Goal: Communication & Community: Ask a question

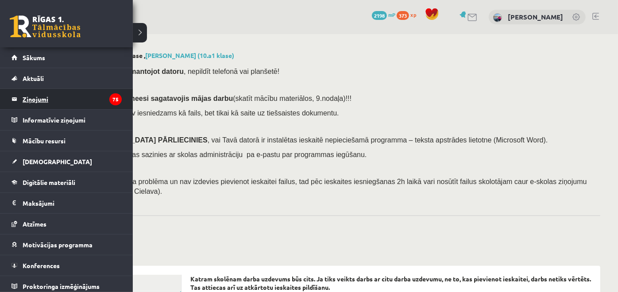
click at [38, 97] on legend "Ziņojumi 75" at bounding box center [72, 99] width 99 height 20
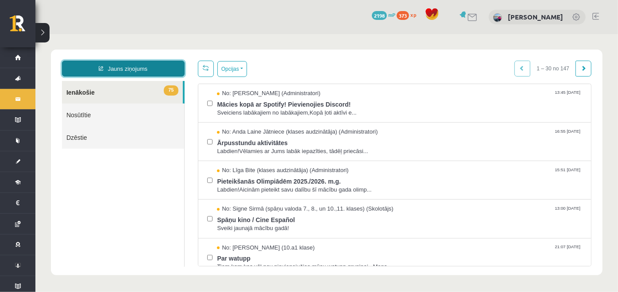
click at [151, 64] on link "Jauns ziņojums" at bounding box center [123, 68] width 123 height 16
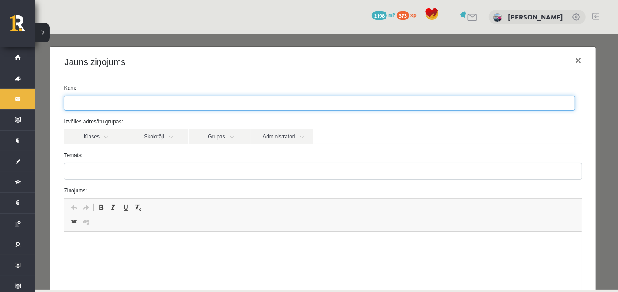
click at [134, 105] on ul at bounding box center [319, 103] width 511 height 14
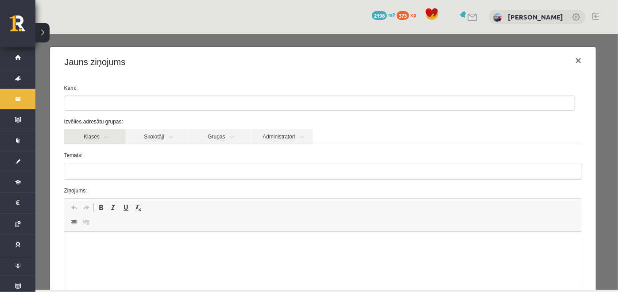
click at [97, 137] on link "Klases" at bounding box center [94, 136] width 62 height 15
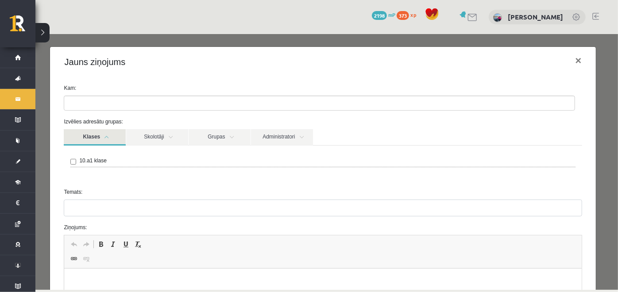
click at [77, 162] on div "10.a1 klase" at bounding box center [322, 161] width 505 height 11
click at [180, 134] on link "Skolotāji" at bounding box center [157, 137] width 62 height 16
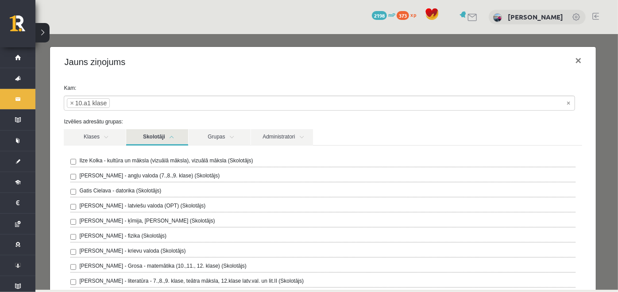
click at [142, 185] on div "[PERSON_NAME] - kultūra un māksla (vizuālā māksla), vizuālā māksla (Skolotājs) …" at bounding box center [322, 274] width 505 height 236
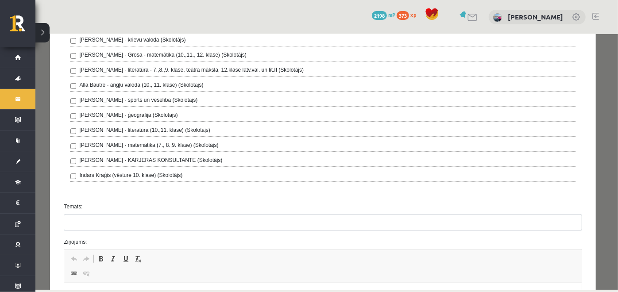
scroll to position [232, 0]
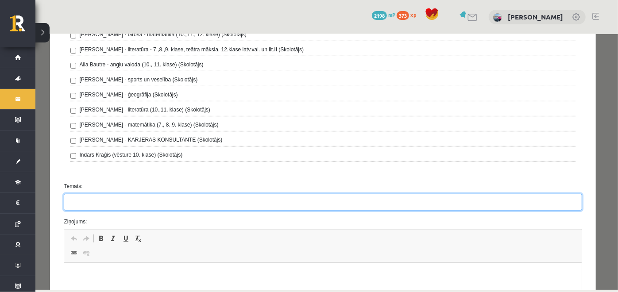
click at [155, 199] on input "Temats:" at bounding box center [322, 202] width 518 height 17
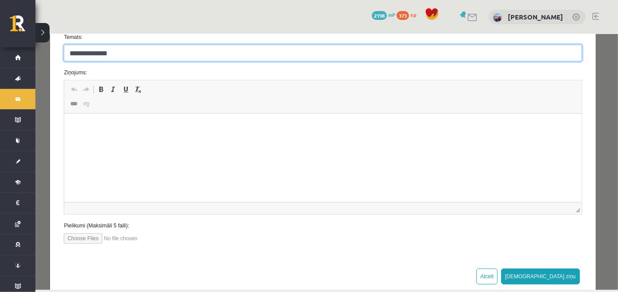
scroll to position [383, 0]
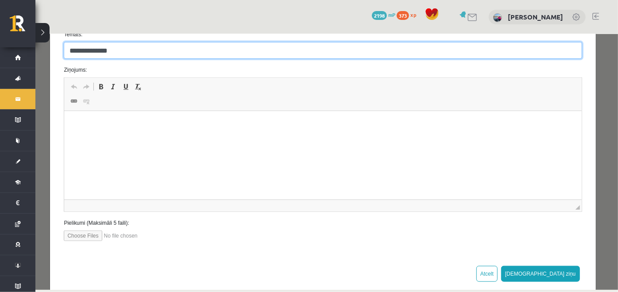
type input "**********"
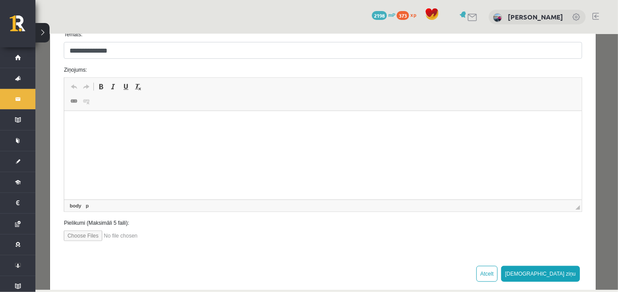
click at [106, 138] on html at bounding box center [322, 124] width 517 height 27
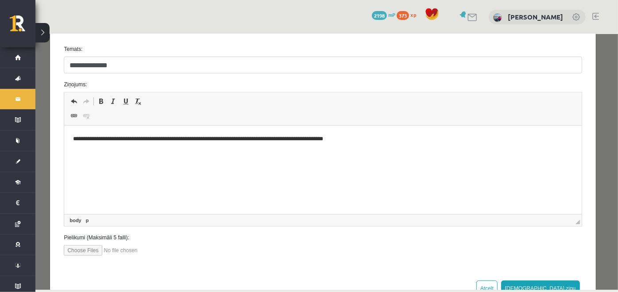
scroll to position [395, 0]
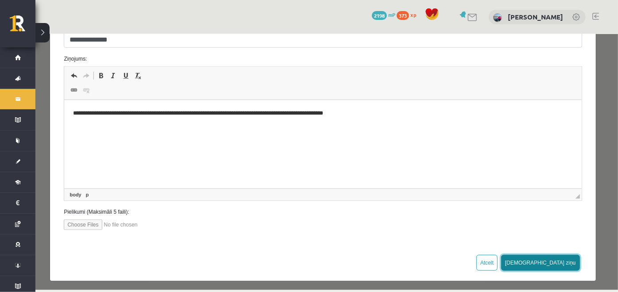
click at [551, 257] on button "[DEMOGRAPHIC_DATA] ziņu" at bounding box center [540, 263] width 79 height 16
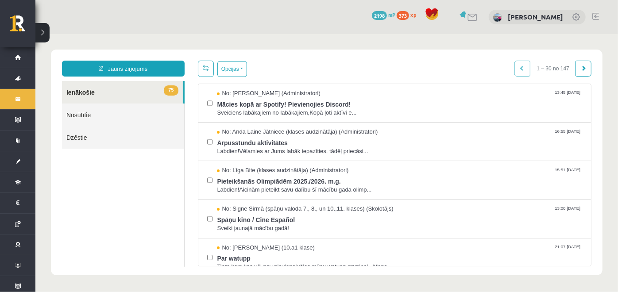
scroll to position [0, 0]
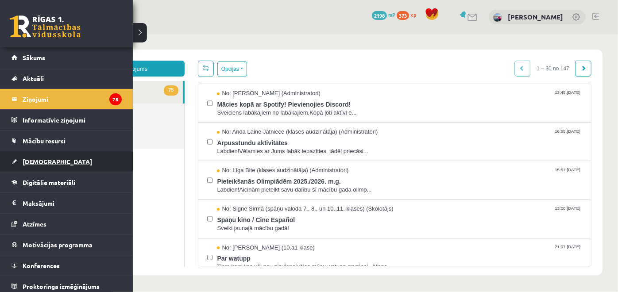
click at [58, 158] on link "[DEMOGRAPHIC_DATA]" at bounding box center [67, 161] width 110 height 20
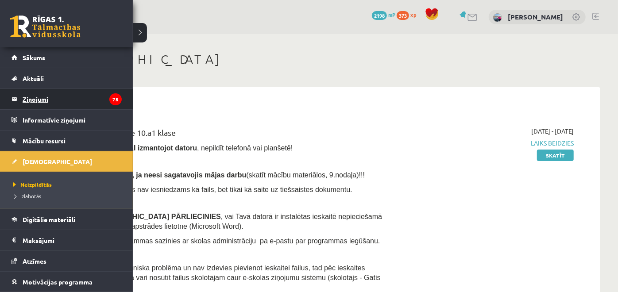
click at [20, 101] on link "Ziņojumi 75" at bounding box center [67, 99] width 110 height 20
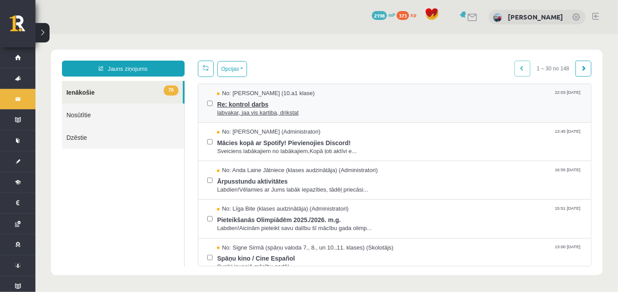
click at [244, 111] on span "labvakar, jaa vis kartiba, drikstat" at bounding box center [399, 112] width 365 height 8
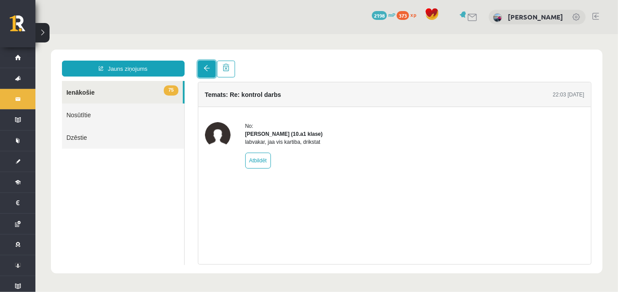
click at [208, 66] on span at bounding box center [206, 68] width 6 height 6
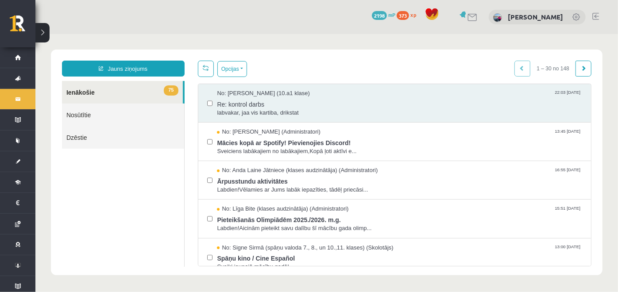
click at [208, 66] on link at bounding box center [206, 68] width 16 height 16
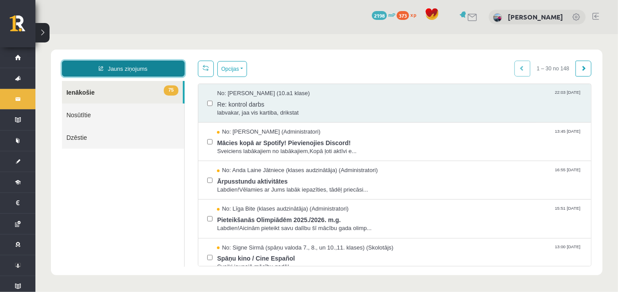
click at [151, 67] on link "Jauns ziņojums" at bounding box center [123, 68] width 123 height 16
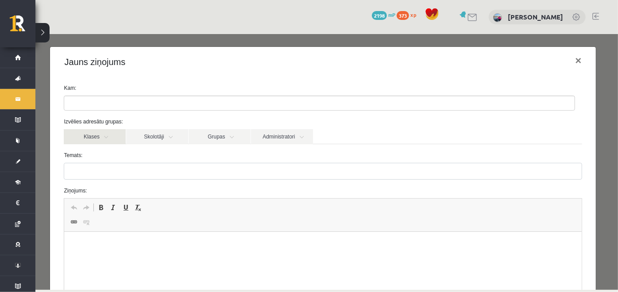
click at [111, 133] on link "Klases" at bounding box center [94, 136] width 62 height 15
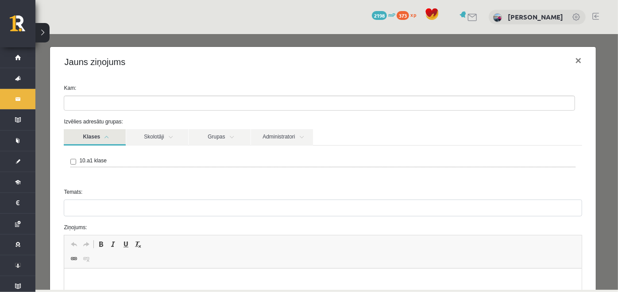
click at [101, 158] on label "10.a1 klase" at bounding box center [92, 160] width 27 height 8
click at [165, 128] on div "Izvēlies adresātu grupas: Klases Skolotāji Grupas Administratori 10.a1 klase [P…" at bounding box center [322, 148] width 531 height 63
click at [167, 134] on link "Skolotāji" at bounding box center [157, 137] width 62 height 16
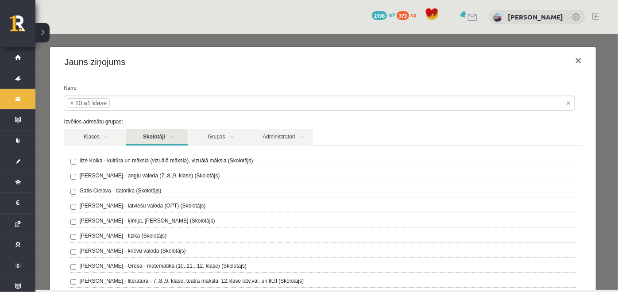
click at [151, 194] on label "Gatis Cielava - datorika (Skolotājs)" at bounding box center [120, 190] width 82 height 8
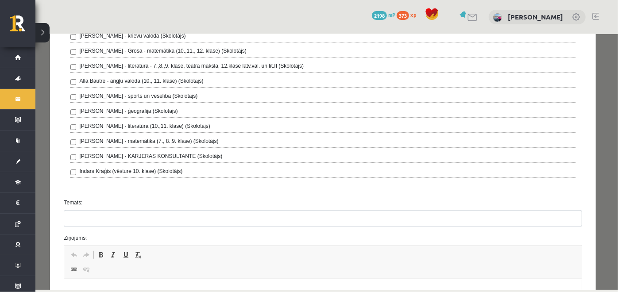
scroll to position [271, 0]
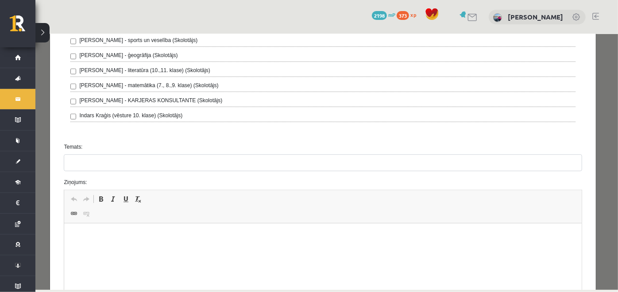
click at [82, 251] on html at bounding box center [322, 237] width 517 height 27
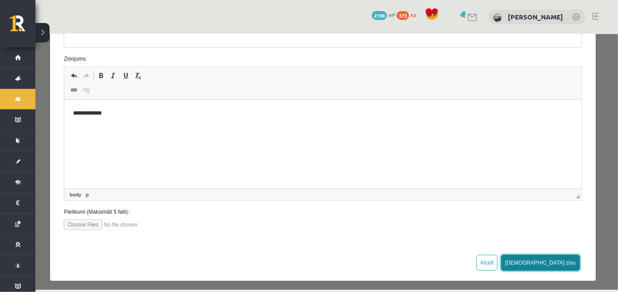
click at [563, 260] on button "[DEMOGRAPHIC_DATA] ziņu" at bounding box center [540, 263] width 79 height 16
click at [558, 261] on button "[DEMOGRAPHIC_DATA] ziņu" at bounding box center [540, 263] width 79 height 16
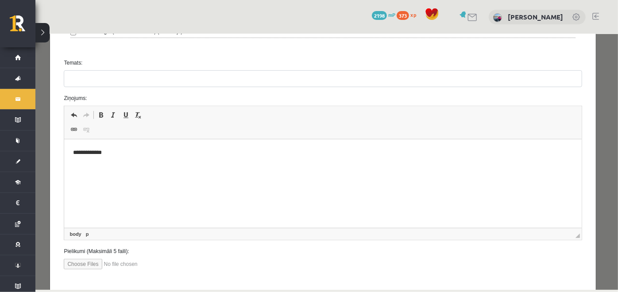
scroll to position [349, 0]
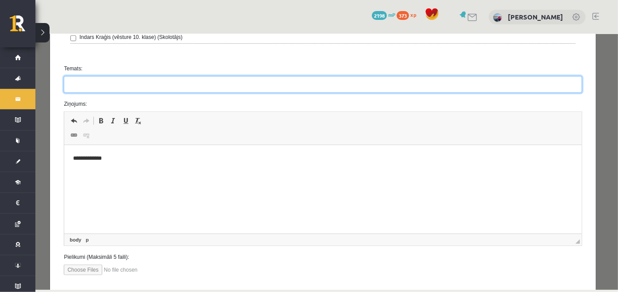
click at [220, 83] on input "Temats:" at bounding box center [322, 84] width 518 height 17
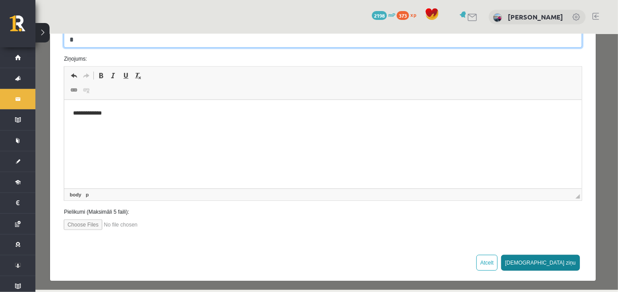
type input "*"
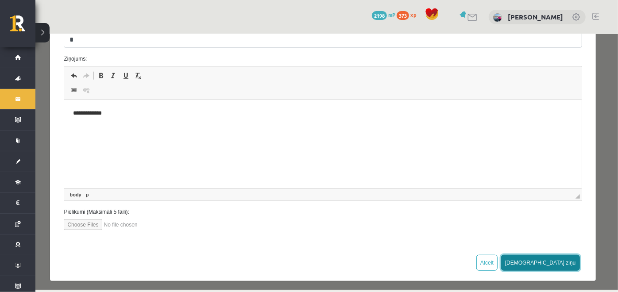
click at [565, 257] on button "[DEMOGRAPHIC_DATA] ziņu" at bounding box center [540, 263] width 79 height 16
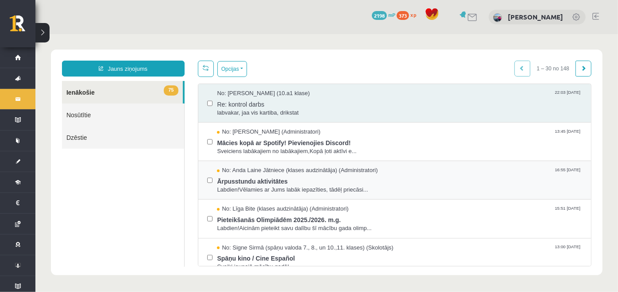
scroll to position [0, 0]
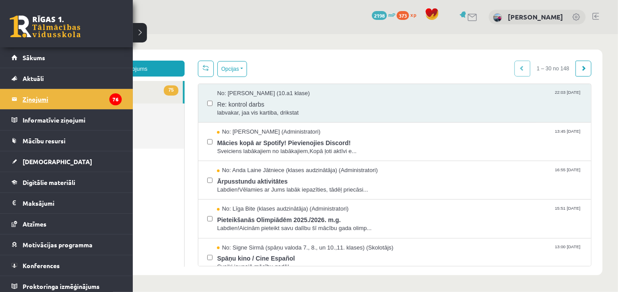
click at [23, 100] on legend "Ziņojumi 76" at bounding box center [72, 99] width 99 height 20
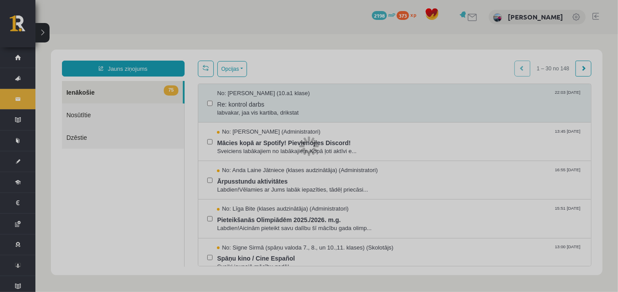
click at [23, 100] on div at bounding box center [309, 146] width 618 height 292
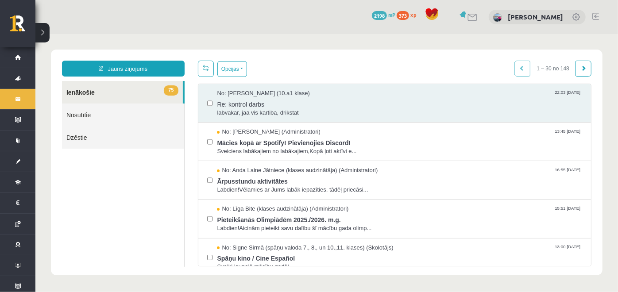
click at [113, 89] on link "75 Ienākošie" at bounding box center [122, 92] width 121 height 23
click at [143, 94] on link "75 Ienākošie" at bounding box center [122, 92] width 121 height 23
click at [169, 91] on span "75" at bounding box center [170, 90] width 14 height 10
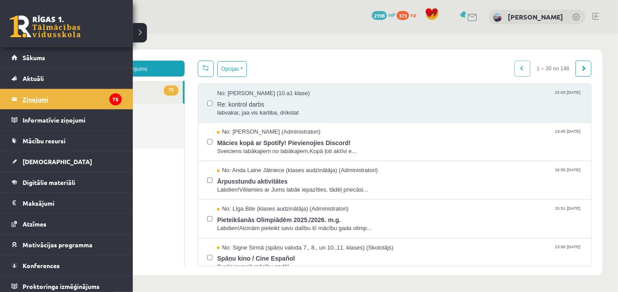
click at [16, 102] on link "Ziņojumi 75" at bounding box center [67, 99] width 110 height 20
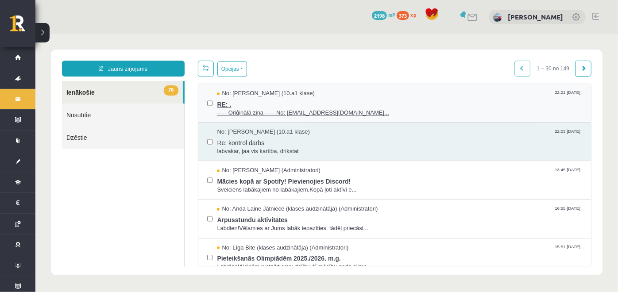
click at [301, 106] on span "RE: ." at bounding box center [399, 102] width 365 height 11
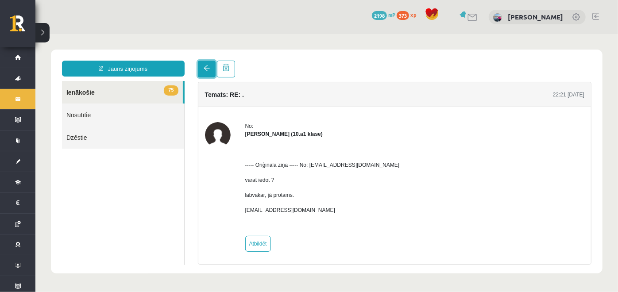
click at [208, 70] on span at bounding box center [206, 68] width 6 height 6
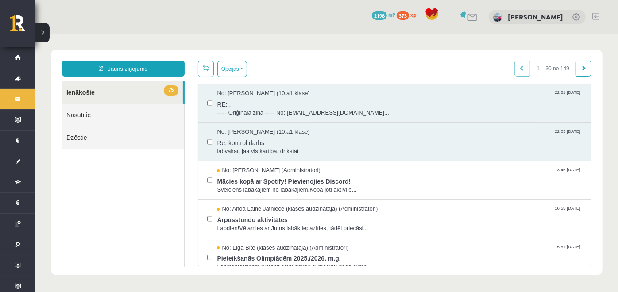
click at [208, 70] on link at bounding box center [206, 68] width 16 height 16
click at [284, 96] on span "No: [PERSON_NAME] (10.a1 klase)" at bounding box center [263, 93] width 93 height 8
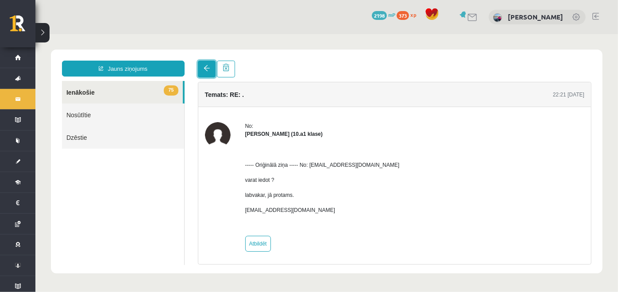
click at [199, 69] on link at bounding box center [207, 68] width 18 height 17
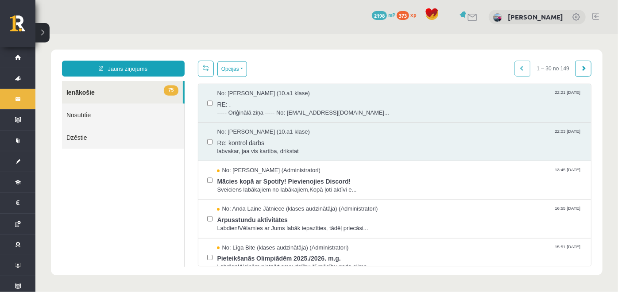
click at [209, 71] on link at bounding box center [206, 68] width 16 height 16
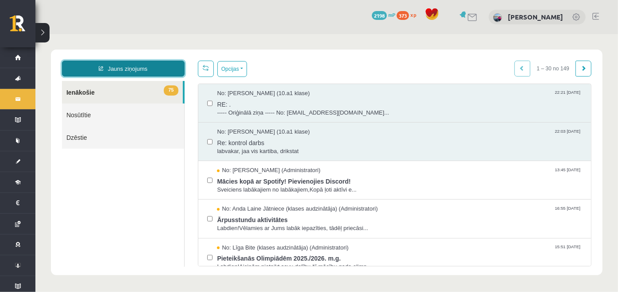
click at [159, 70] on link "Jauns ziņojums" at bounding box center [123, 68] width 123 height 16
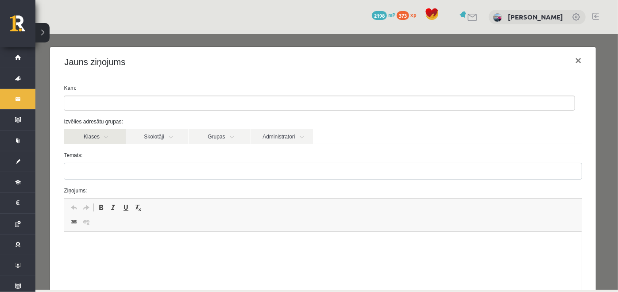
click at [106, 139] on link "Klases" at bounding box center [94, 136] width 62 height 15
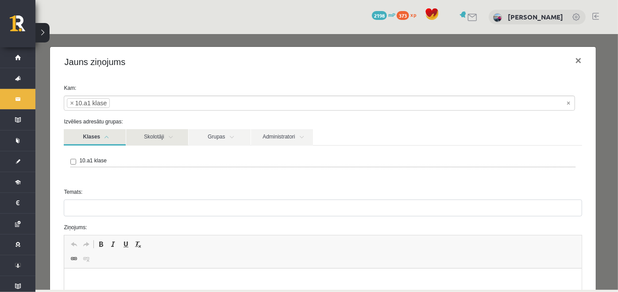
click at [168, 140] on link "Skolotāji" at bounding box center [157, 137] width 62 height 16
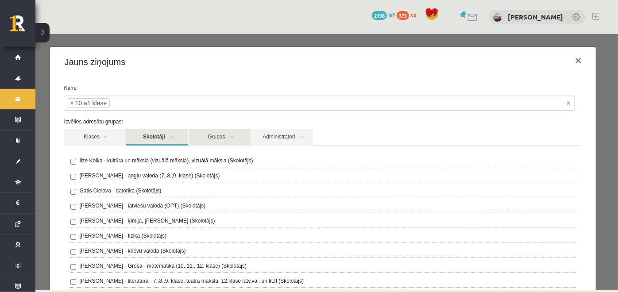
click at [236, 140] on link "Grupas" at bounding box center [219, 137] width 62 height 16
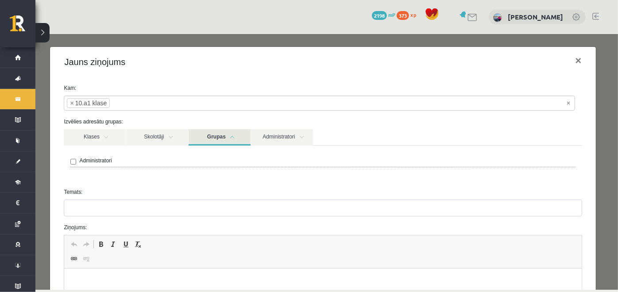
click at [236, 140] on link "Grupas" at bounding box center [219, 137] width 62 height 16
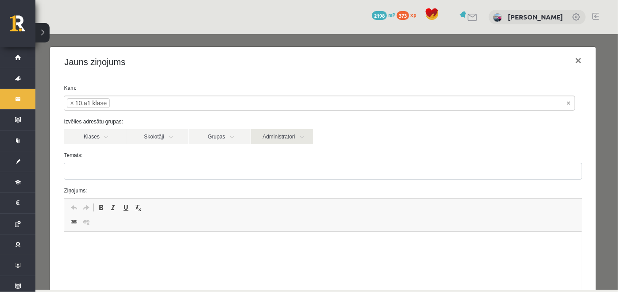
click at [270, 136] on link "Administratori" at bounding box center [282, 136] width 62 height 15
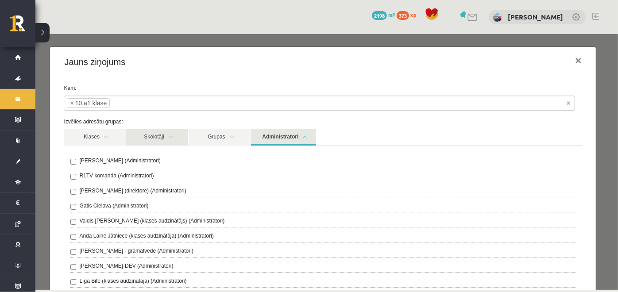
click at [169, 140] on link "Skolotāji" at bounding box center [157, 137] width 62 height 16
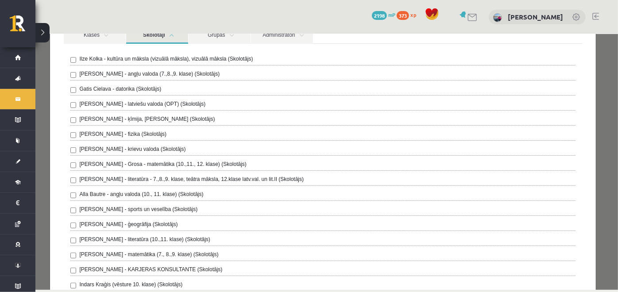
scroll to position [102, 0]
click at [120, 85] on label "Gatis Cielava - datorika (Skolotājs)" at bounding box center [120, 88] width 82 height 8
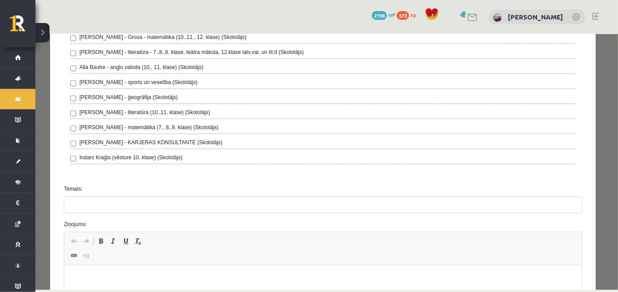
scroll to position [229, 0]
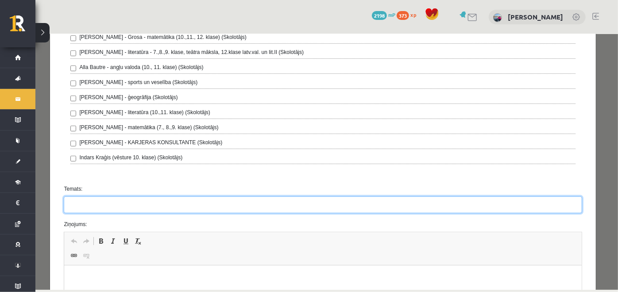
click at [120, 202] on input "Temats:" at bounding box center [322, 204] width 518 height 17
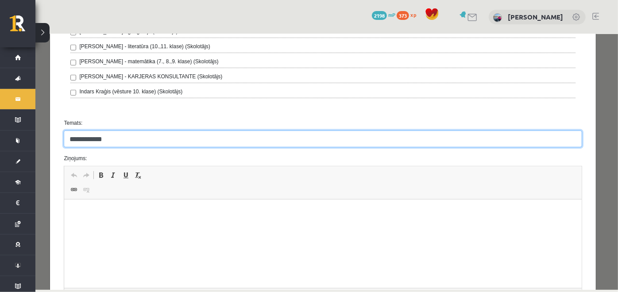
scroll to position [298, 0]
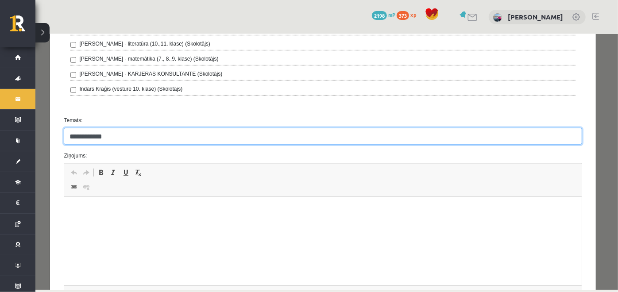
type input "**********"
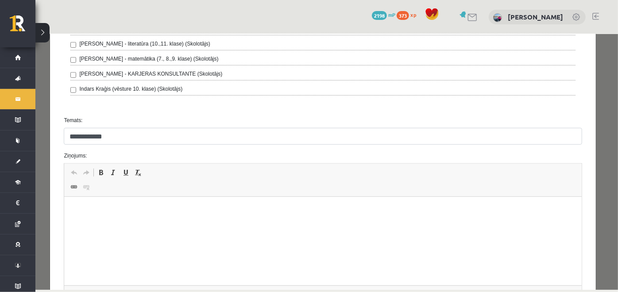
click at [112, 224] on html at bounding box center [322, 210] width 517 height 27
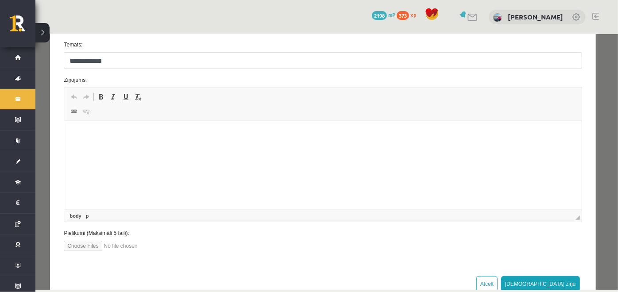
scroll to position [384, 0]
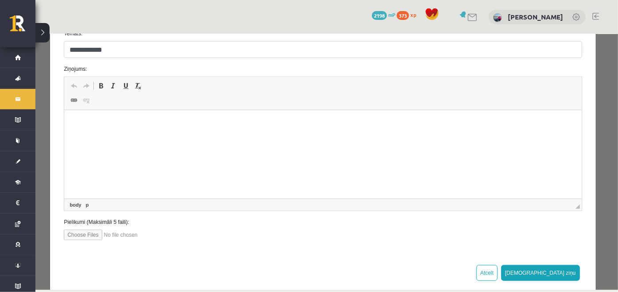
click at [89, 232] on input "file" at bounding box center [113, 234] width 101 height 11
type input "**********"
click at [133, 229] on input "file" at bounding box center [113, 234] width 101 height 11
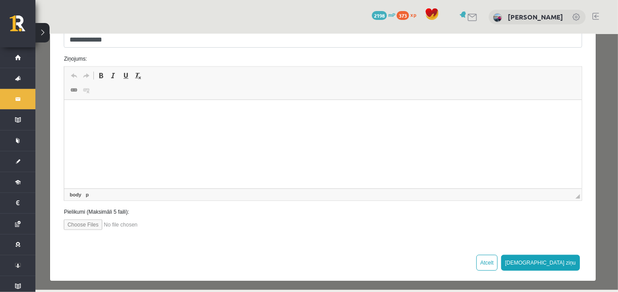
click at [127, 220] on input "file" at bounding box center [113, 224] width 101 height 11
type input "**********"
click at [167, 127] on html at bounding box center [322, 113] width 517 height 27
click at [546, 259] on button "[DEMOGRAPHIC_DATA] ziņu" at bounding box center [540, 263] width 79 height 16
click at [120, 92] on span "Editor toolbars Undo Keyboard shortcut Ctrl+Z Redo Keyboard shortcut Ctrl+Y Bol…" at bounding box center [322, 82] width 517 height 33
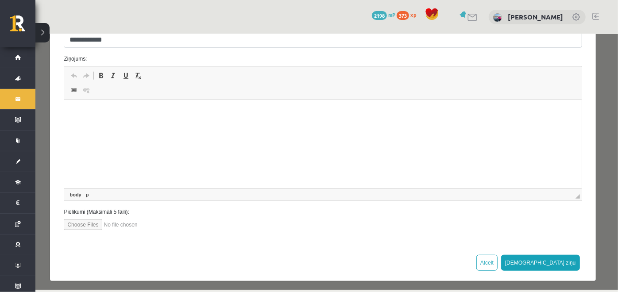
click at [108, 118] on p "Editor, wiswyg-editor-47024944197340-1757877936-421" at bounding box center [323, 113] width 500 height 9
click at [125, 219] on input "file" at bounding box center [113, 224] width 101 height 11
click at [558, 260] on button "[DEMOGRAPHIC_DATA] ziņu" at bounding box center [540, 263] width 79 height 16
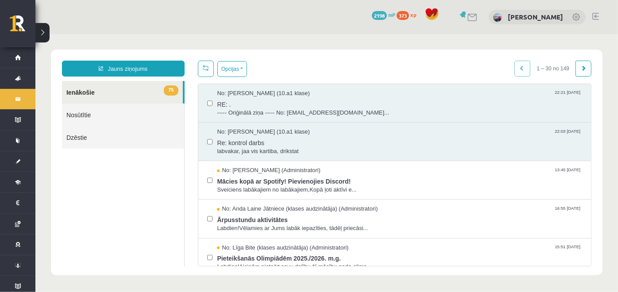
scroll to position [0, 0]
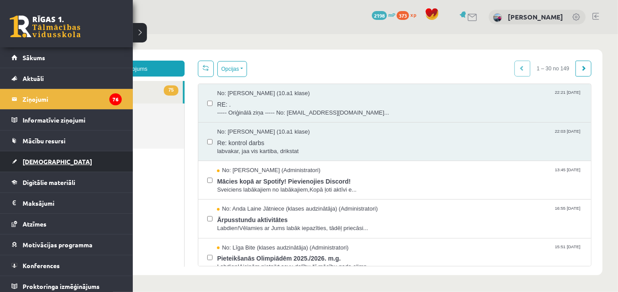
click at [46, 154] on link "[DEMOGRAPHIC_DATA]" at bounding box center [67, 161] width 110 height 20
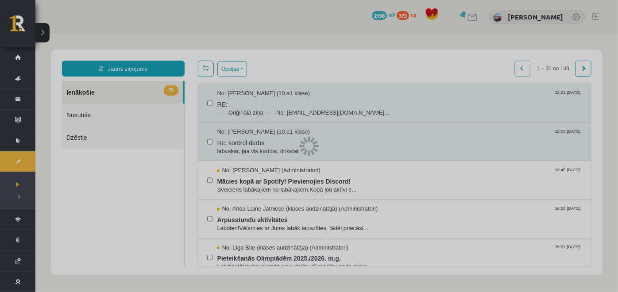
click at [46, 154] on div at bounding box center [309, 146] width 618 height 292
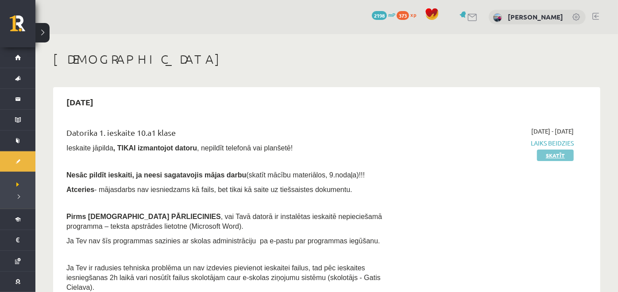
click at [558, 154] on link "Skatīt" at bounding box center [555, 156] width 37 height 12
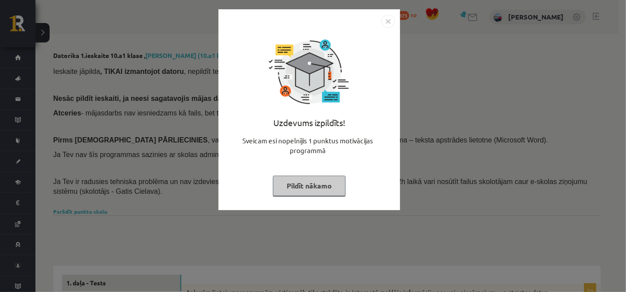
click at [308, 188] on button "Pildīt nākamo" at bounding box center [309, 186] width 73 height 20
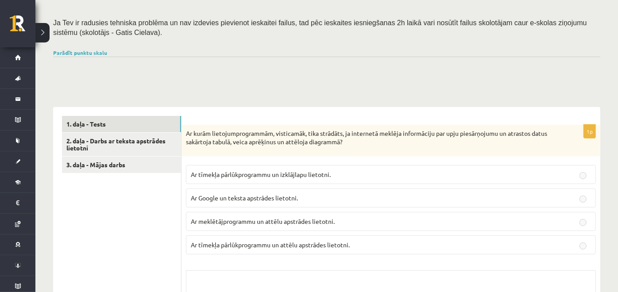
scroll to position [160, 0]
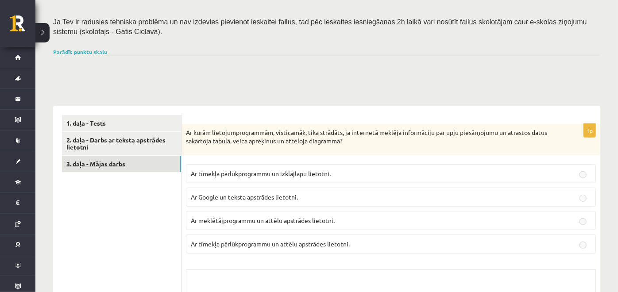
click at [120, 166] on link "3. daļa - Mājas darbs" at bounding box center [121, 164] width 119 height 16
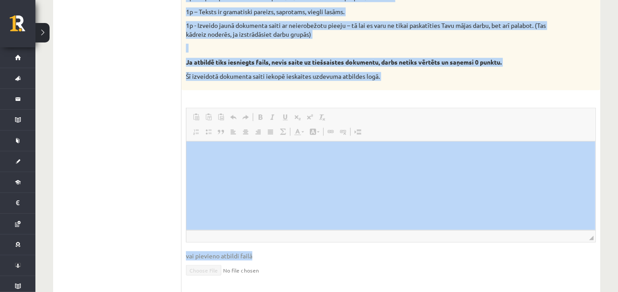
scroll to position [563, 0]
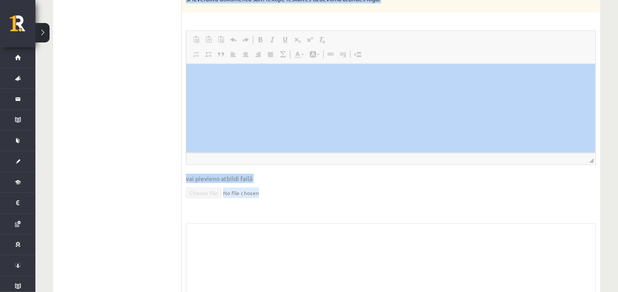
drag, startPoint x: 189, startPoint y: 8, endPoint x: 398, endPoint y: 238, distance: 310.3
click at [398, 238] on div "9p Vidusskolas 1.ieskaites mācību materiālos punktā 3.26 bija norādīts ka būs j…" at bounding box center [391, 19] width 419 height 596
copy body "idusskolas 1.ieskaites mācību materiālos punktā 3.26 bija norādīts ka būs jāies…"
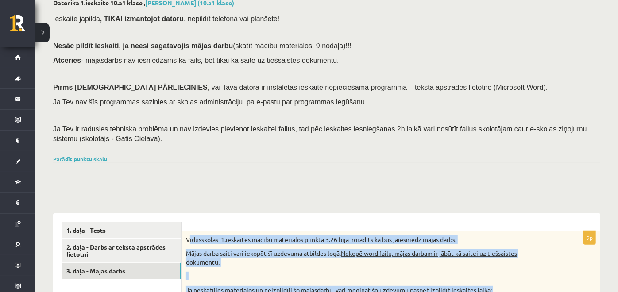
scroll to position [0, 0]
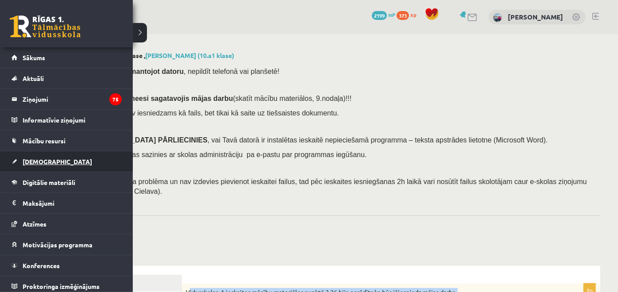
click at [61, 156] on link "[DEMOGRAPHIC_DATA]" at bounding box center [67, 161] width 110 height 20
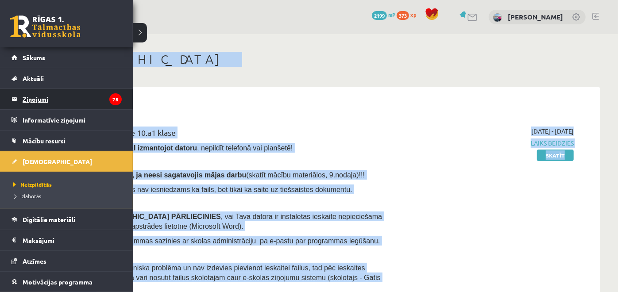
click at [62, 99] on legend "Ziņojumi 75" at bounding box center [72, 99] width 99 height 20
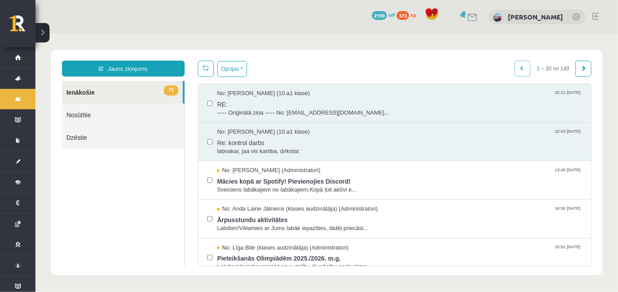
click at [140, 190] on ul "75 Ienākošie Nosūtītie Dzēstie" at bounding box center [123, 174] width 123 height 186
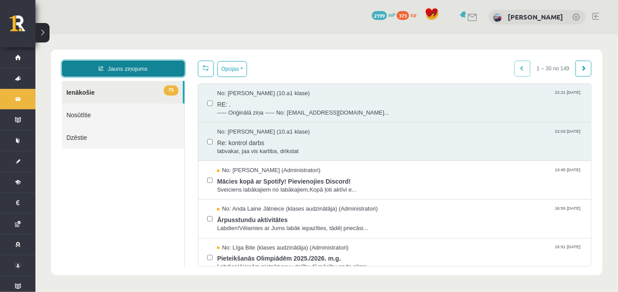
click at [155, 66] on link "Jauns ziņojums" at bounding box center [123, 68] width 123 height 16
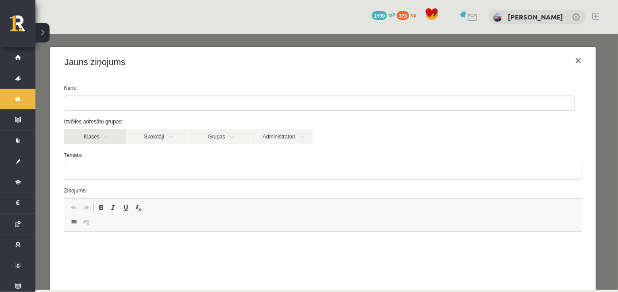
click at [115, 136] on link "Klases" at bounding box center [94, 136] width 62 height 15
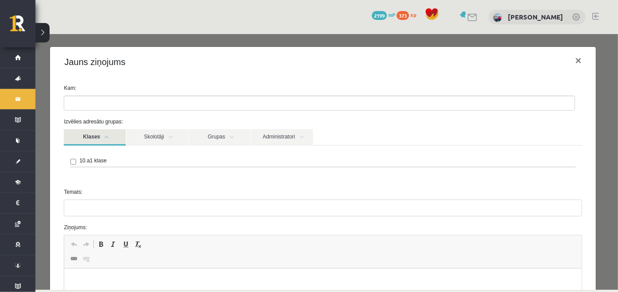
click at [111, 164] on div "10.a1 klase" at bounding box center [322, 161] width 505 height 11
click at [78, 161] on div "10.a1 klase" at bounding box center [322, 161] width 505 height 11
click at [156, 138] on link "Skolotāji" at bounding box center [157, 137] width 62 height 16
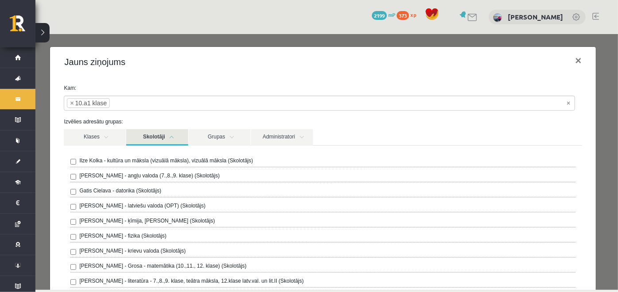
click at [140, 190] on label "Gatis Cielava - datorika (Skolotājs)" at bounding box center [120, 190] width 82 height 8
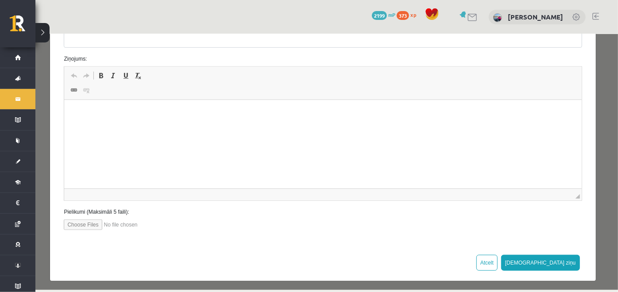
scroll to position [395, 0]
click at [98, 222] on input "file" at bounding box center [113, 224] width 101 height 11
type input "**********"
click at [141, 222] on input "file" at bounding box center [113, 224] width 101 height 11
click at [74, 114] on p "Editor, wiswyg-editor-47024753168960-1757880315-890" at bounding box center [323, 113] width 500 height 9
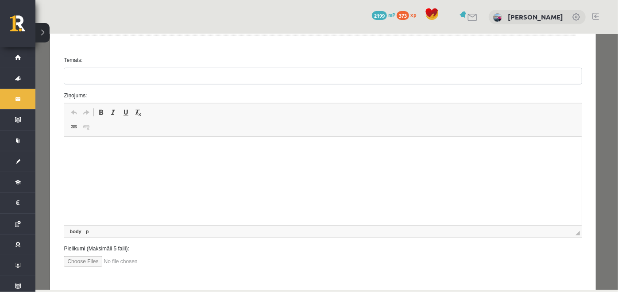
scroll to position [357, 0]
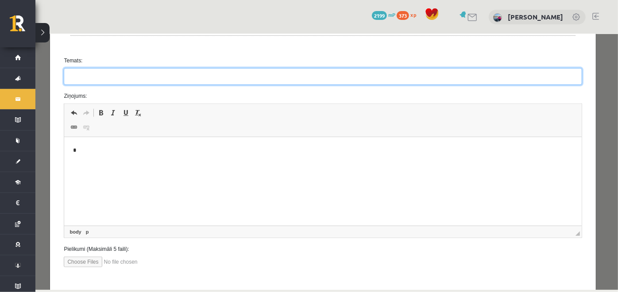
click at [85, 68] on input "Temats:" at bounding box center [322, 76] width 518 height 17
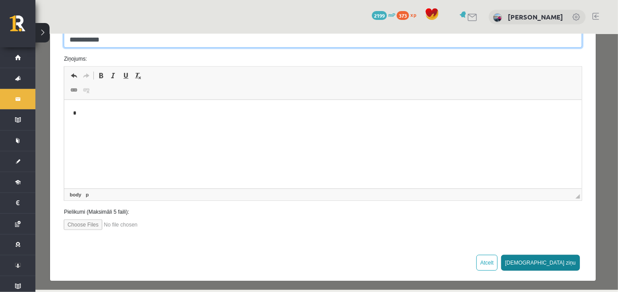
type input "**********"
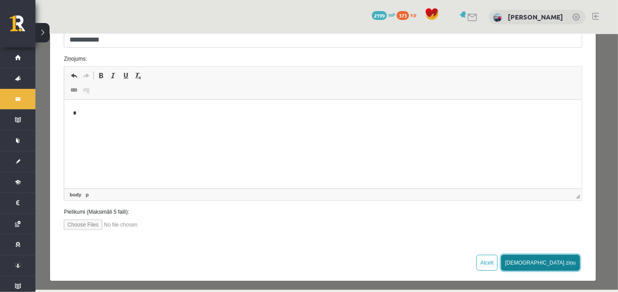
click at [557, 263] on button "[DEMOGRAPHIC_DATA] ziņu" at bounding box center [540, 263] width 79 height 16
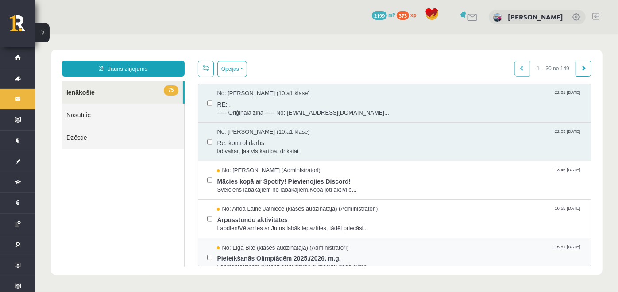
scroll to position [11, 0]
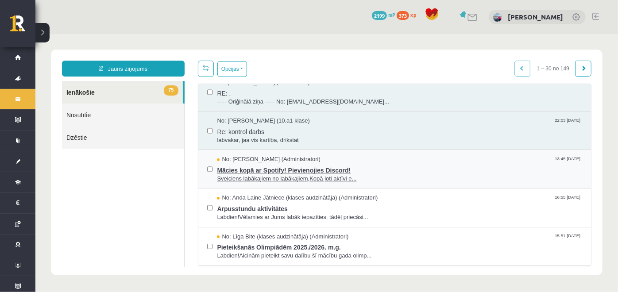
click at [387, 155] on div "No: Ivo Čapiņš (Administratori) 13:45 12/09/2025" at bounding box center [399, 159] width 365 height 8
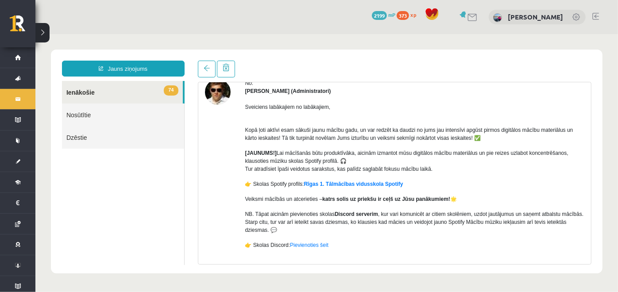
scroll to position [43, 0]
click at [201, 64] on link at bounding box center [207, 68] width 18 height 17
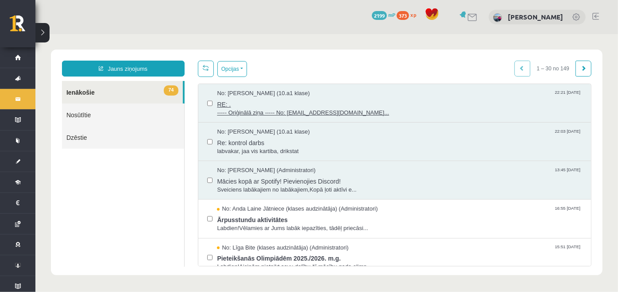
scroll to position [0, 0]
click at [257, 105] on span "RE: ." at bounding box center [399, 102] width 365 height 11
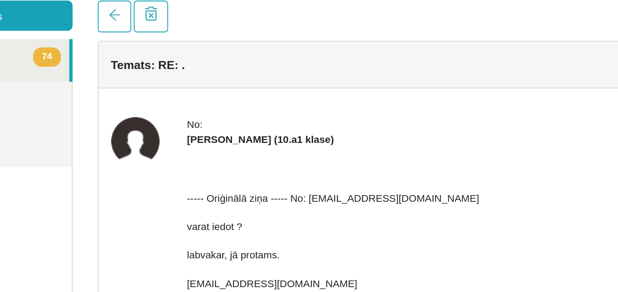
click at [3, 47] on strong "[PERSON_NAME] (10.a1 klase)" at bounding box center [38, 50] width 77 height 6
click at [4, 50] on strong "[PERSON_NAME] (10.a1 klase)" at bounding box center [38, 50] width 77 height 6
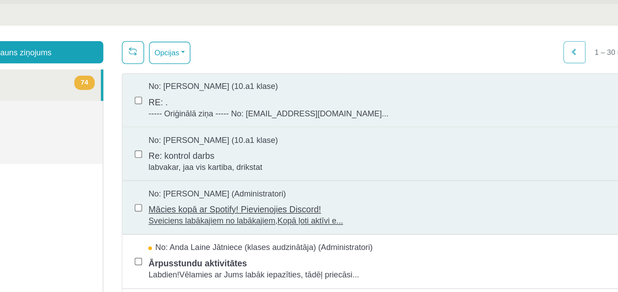
click at [119, 147] on span "Mācies kopā ar Spotify! Pievienojies Discord!" at bounding box center [259, 150] width 365 height 11
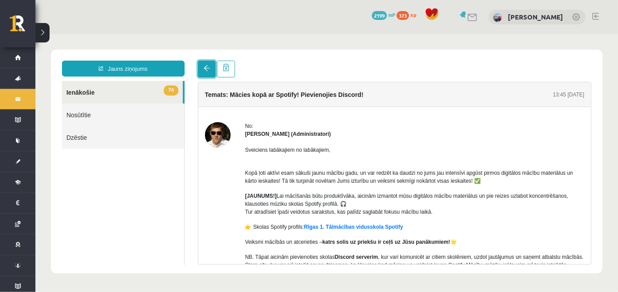
click at [202, 68] on link at bounding box center [207, 68] width 18 height 17
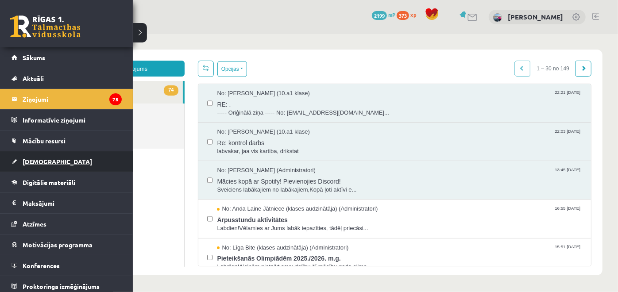
click at [37, 163] on span "[DEMOGRAPHIC_DATA]" at bounding box center [58, 162] width 70 height 8
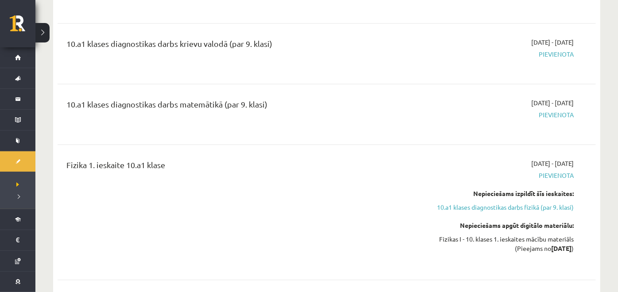
scroll to position [1139, 0]
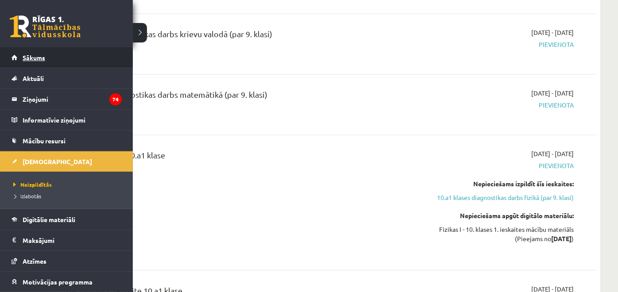
click at [36, 65] on link "Sākums" at bounding box center [67, 57] width 110 height 20
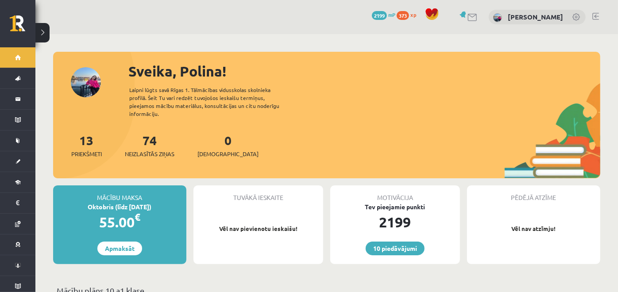
drag, startPoint x: 218, startPoint y: 275, endPoint x: 245, endPoint y: 302, distance: 37.9
click at [245, 292] on html "10 Dāvanas 2199 mP 373 xp Polina Jeluškina Sākums Aktuāli Kā mācīties eSKOLĀ Ko…" at bounding box center [309, 146] width 618 height 292
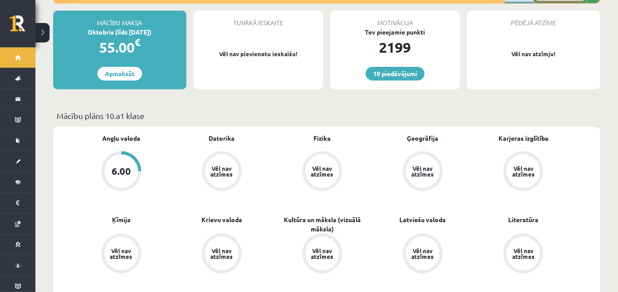
scroll to position [171, 0]
